Goal: Find specific page/section: Find specific page/section

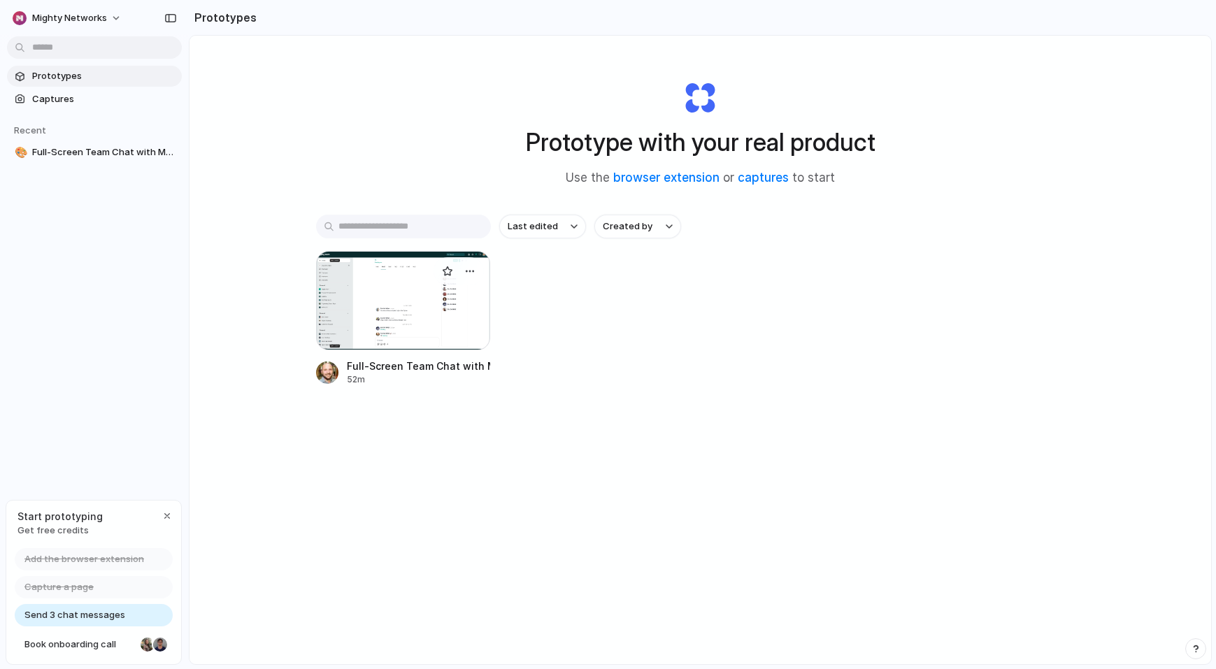
click at [427, 366] on div "Full-Screen Team Chat with Member Indicators" at bounding box center [419, 366] width 144 height 15
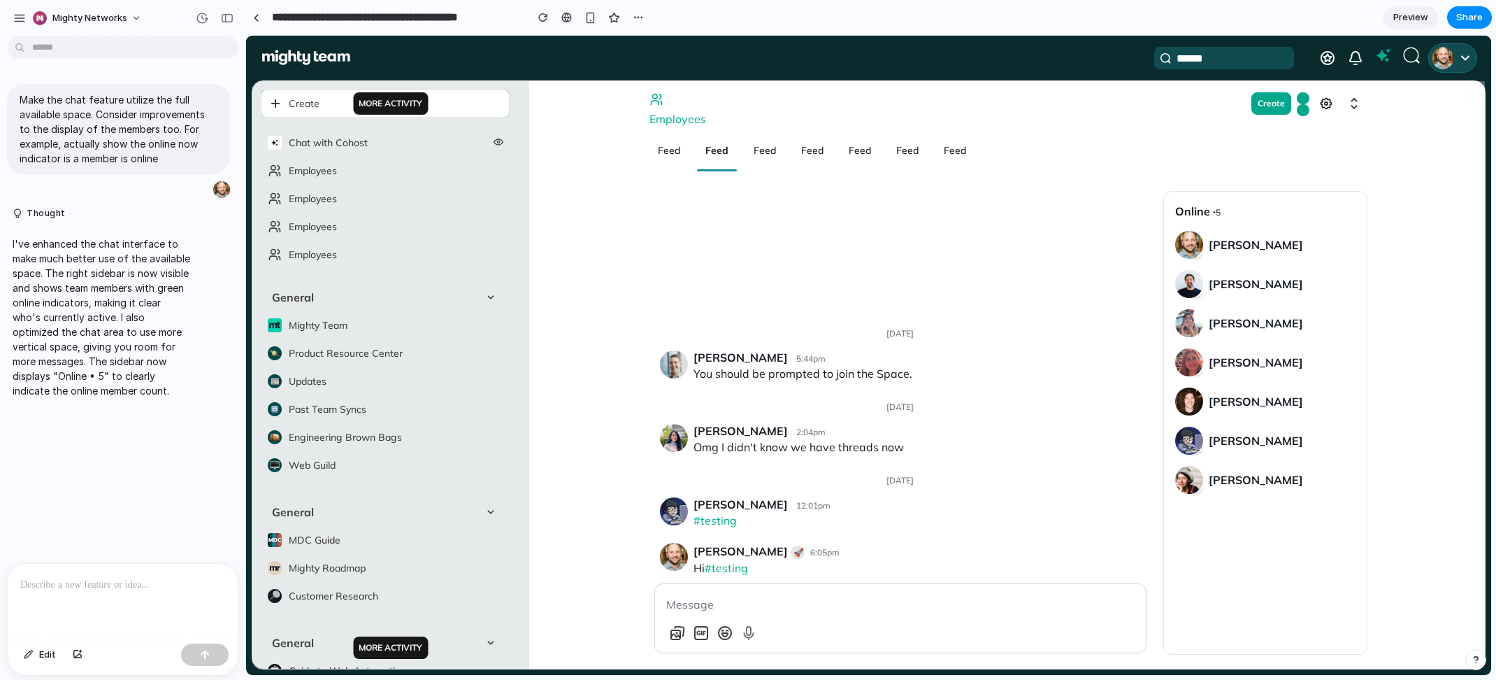
click at [1215, 59] on link at bounding box center [1383, 55] width 17 height 17
click at [1215, 52] on link at bounding box center [1383, 55] width 17 height 17
click at [1215, 110] on div "Employees Create" at bounding box center [1007, 21] width 956 height 235
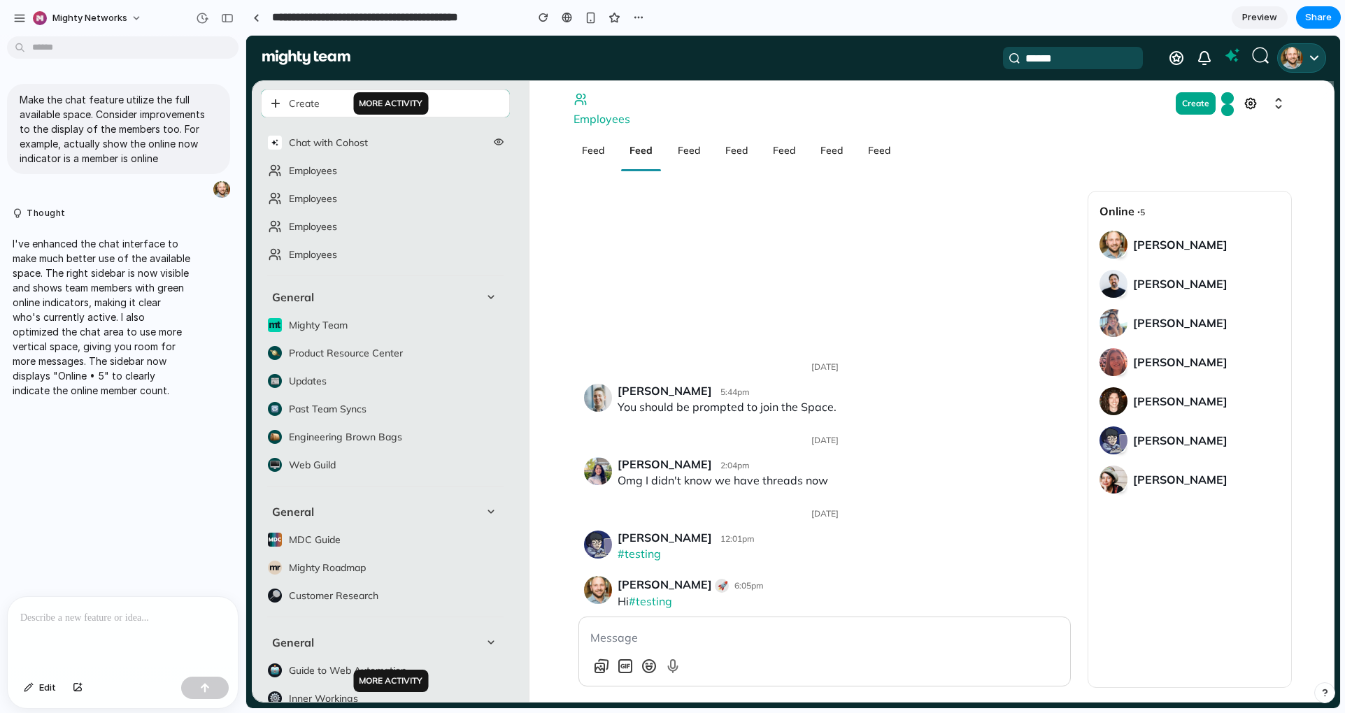
click at [400, 105] on button "More Activity" at bounding box center [390, 103] width 75 height 22
